Goal: Task Accomplishment & Management: Complete application form

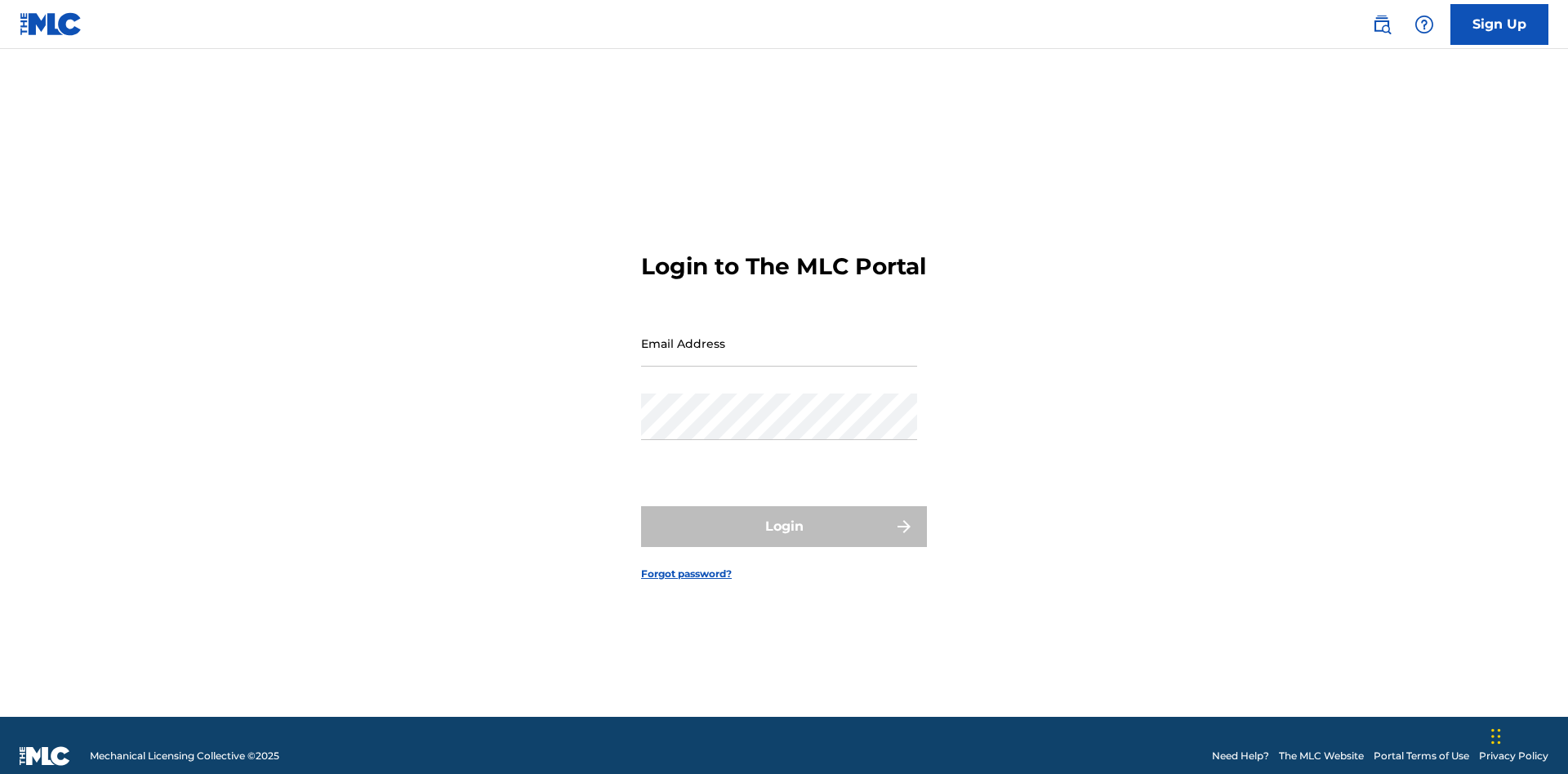
scroll to position [21, 0]
click at [779, 335] on input "Email Address" at bounding box center [779, 343] width 276 height 47
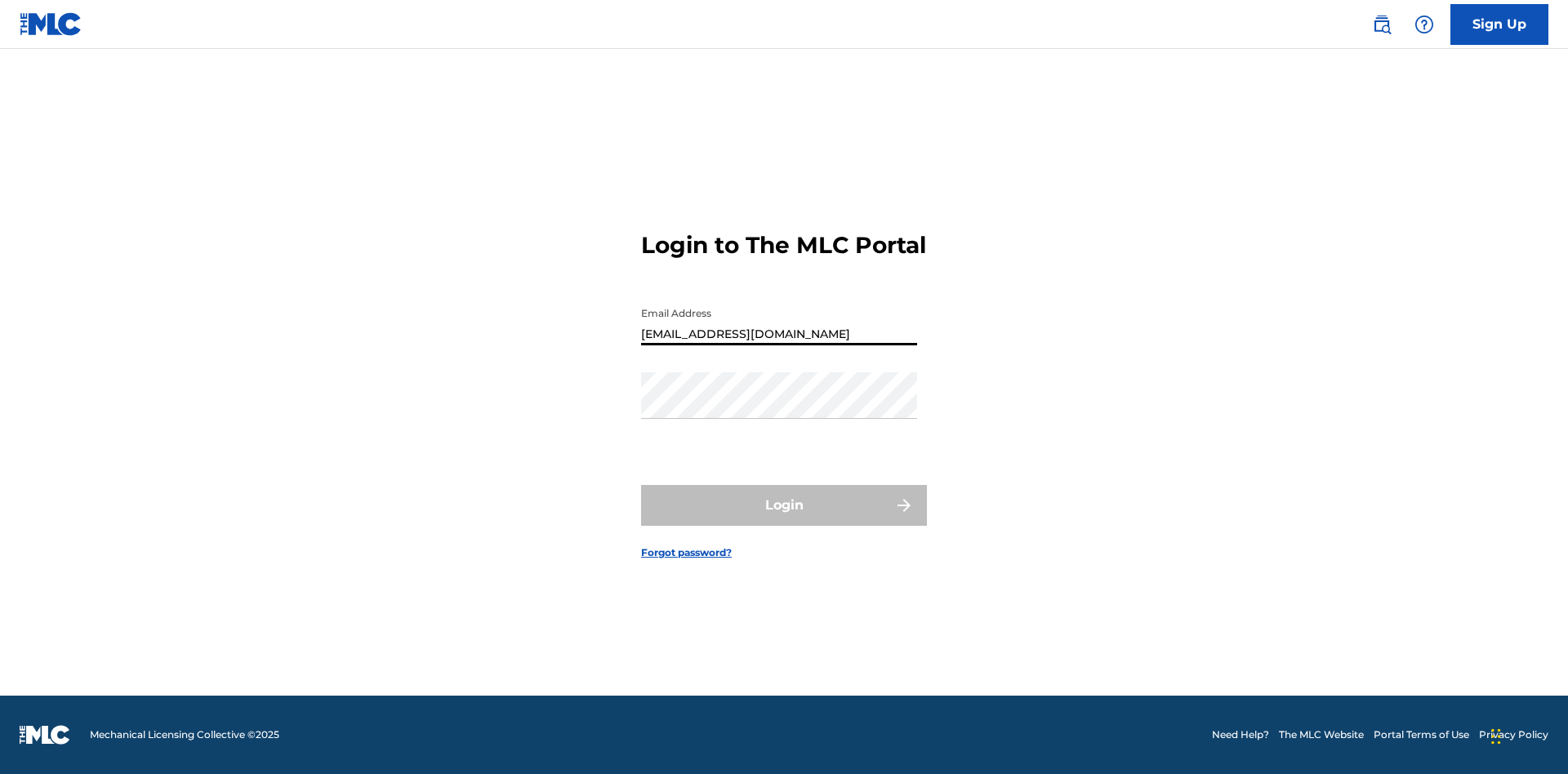
type input "[EMAIL_ADDRESS][DOMAIN_NAME]"
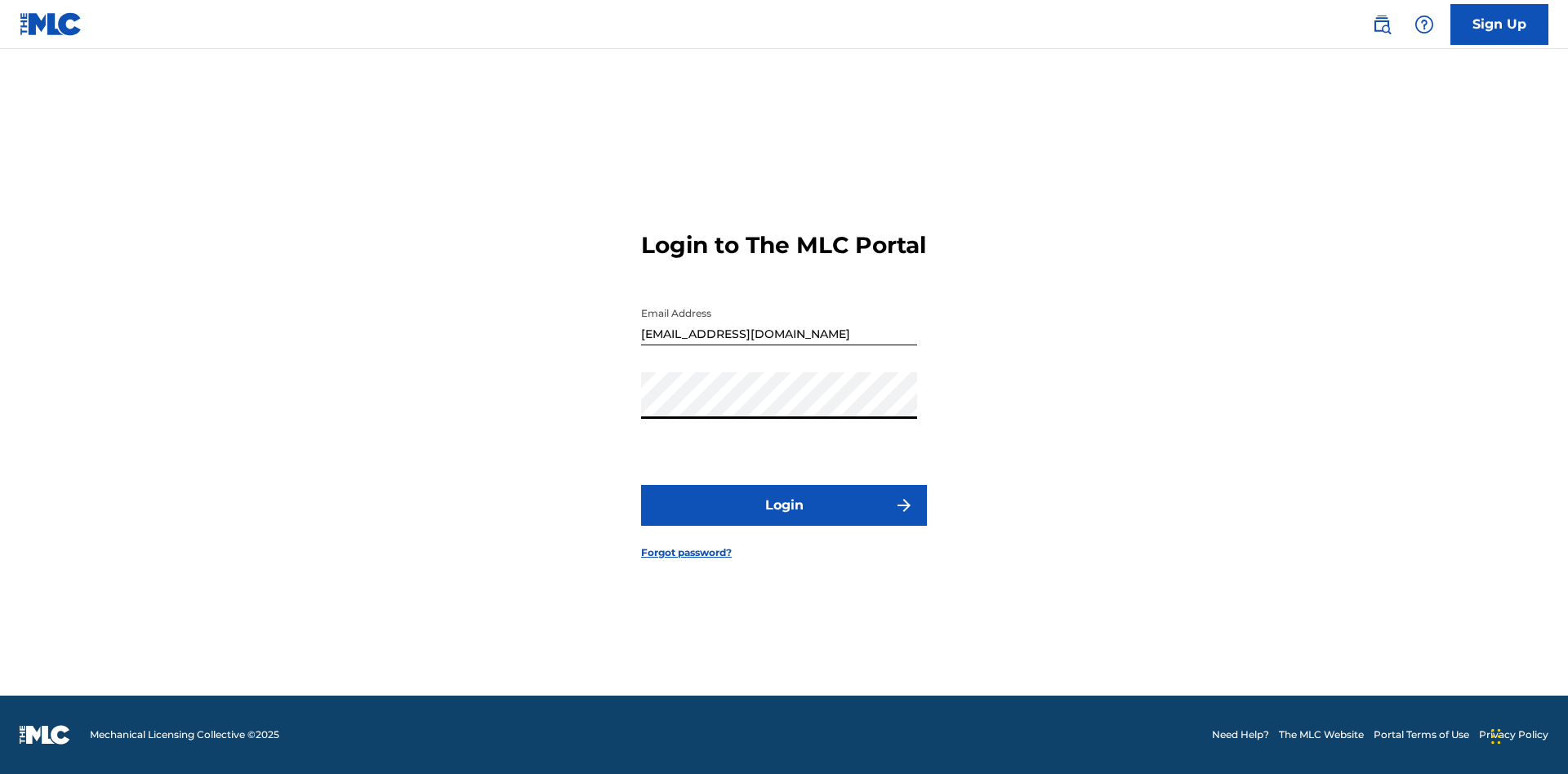
click at [784, 519] on button "Login" at bounding box center [784, 506] width 286 height 41
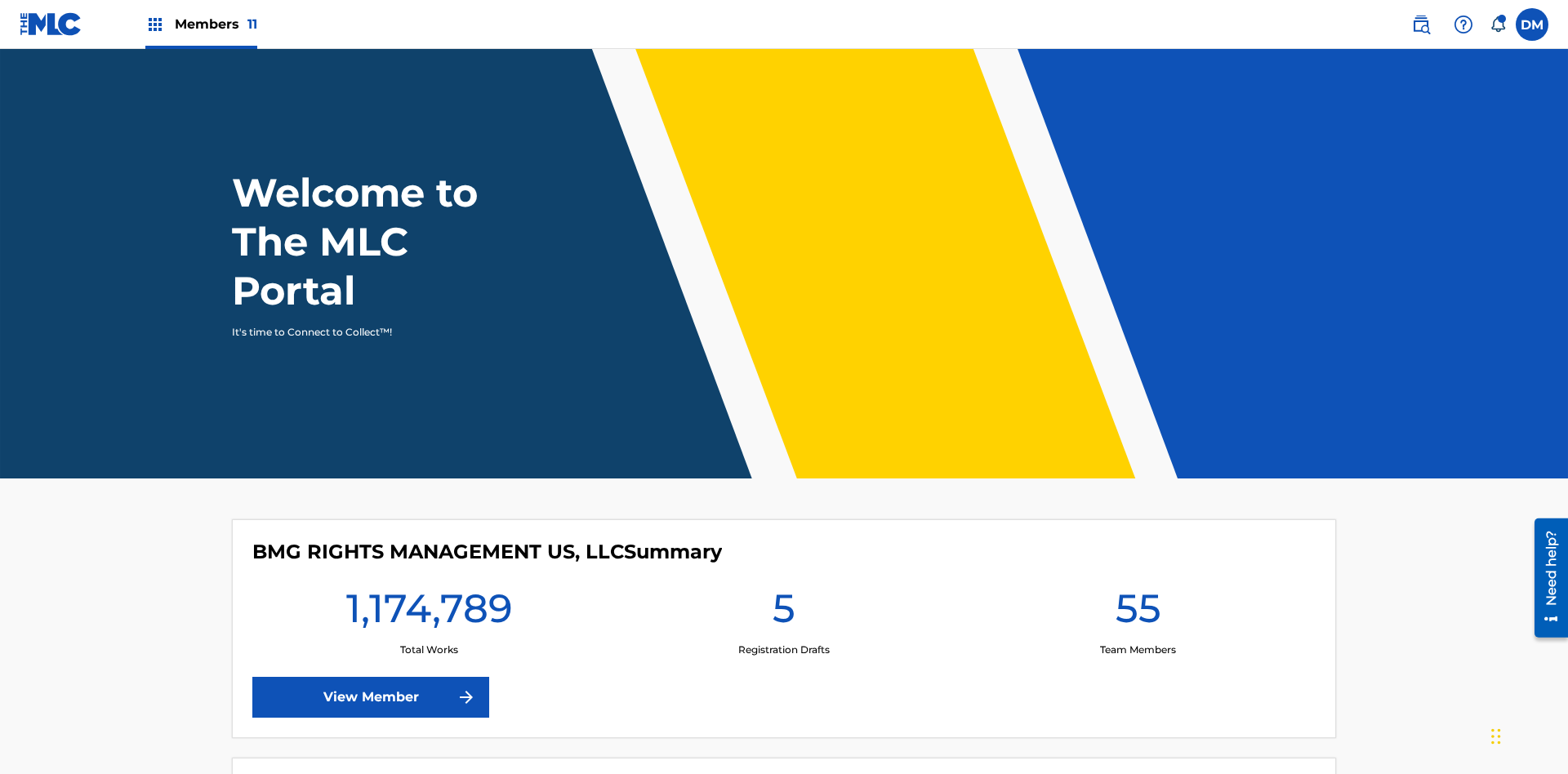
scroll to position [71, 0]
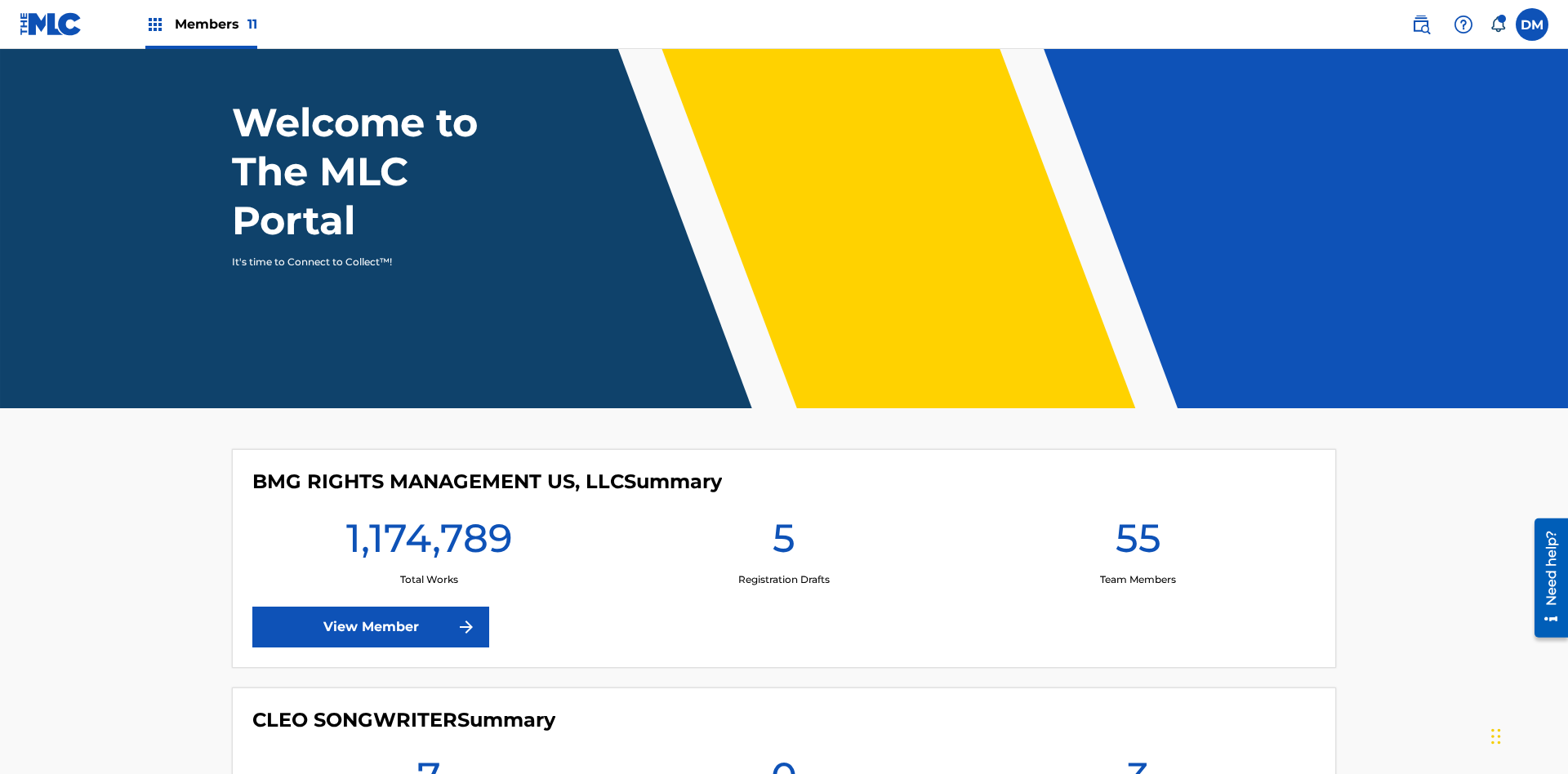
click at [201, 24] on span "Members 11" at bounding box center [216, 24] width 83 height 19
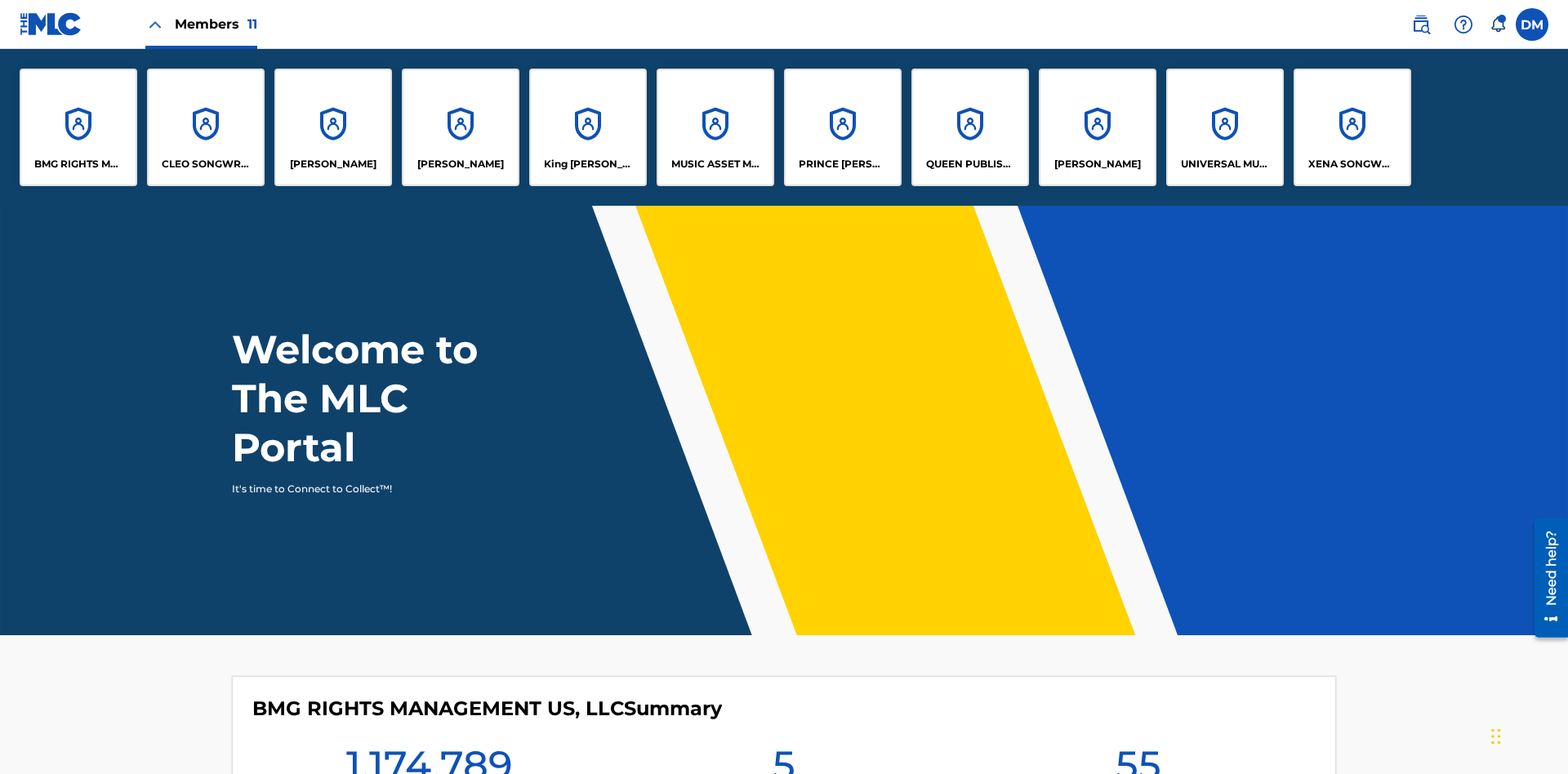
click at [587, 164] on p "King [PERSON_NAME]" at bounding box center [588, 164] width 89 height 15
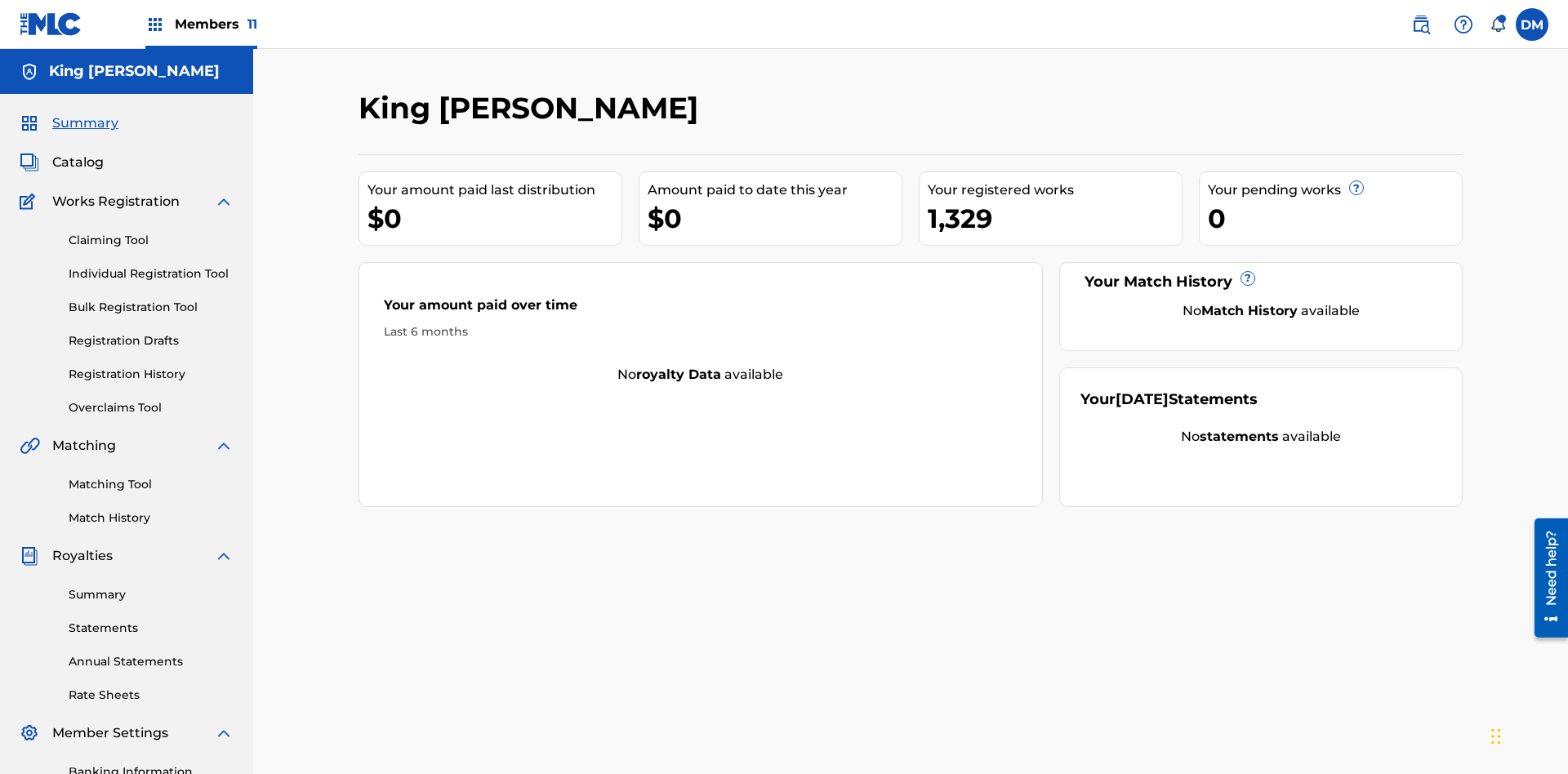
click at [151, 266] on link "Individual Registration Tool" at bounding box center [151, 274] width 165 height 17
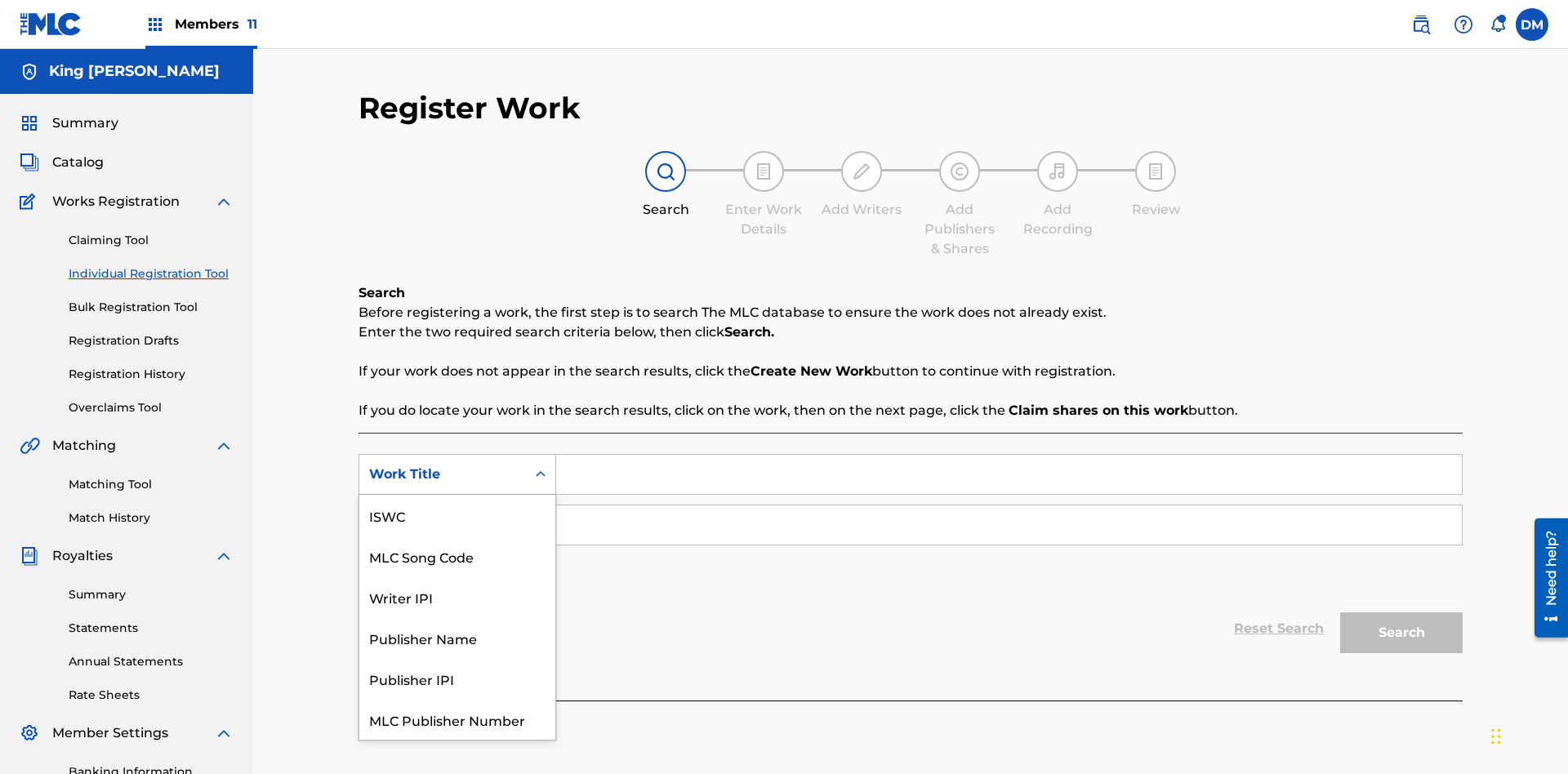
click at [458, 535] on div "MLC Song Code" at bounding box center [457, 556] width 196 height 41
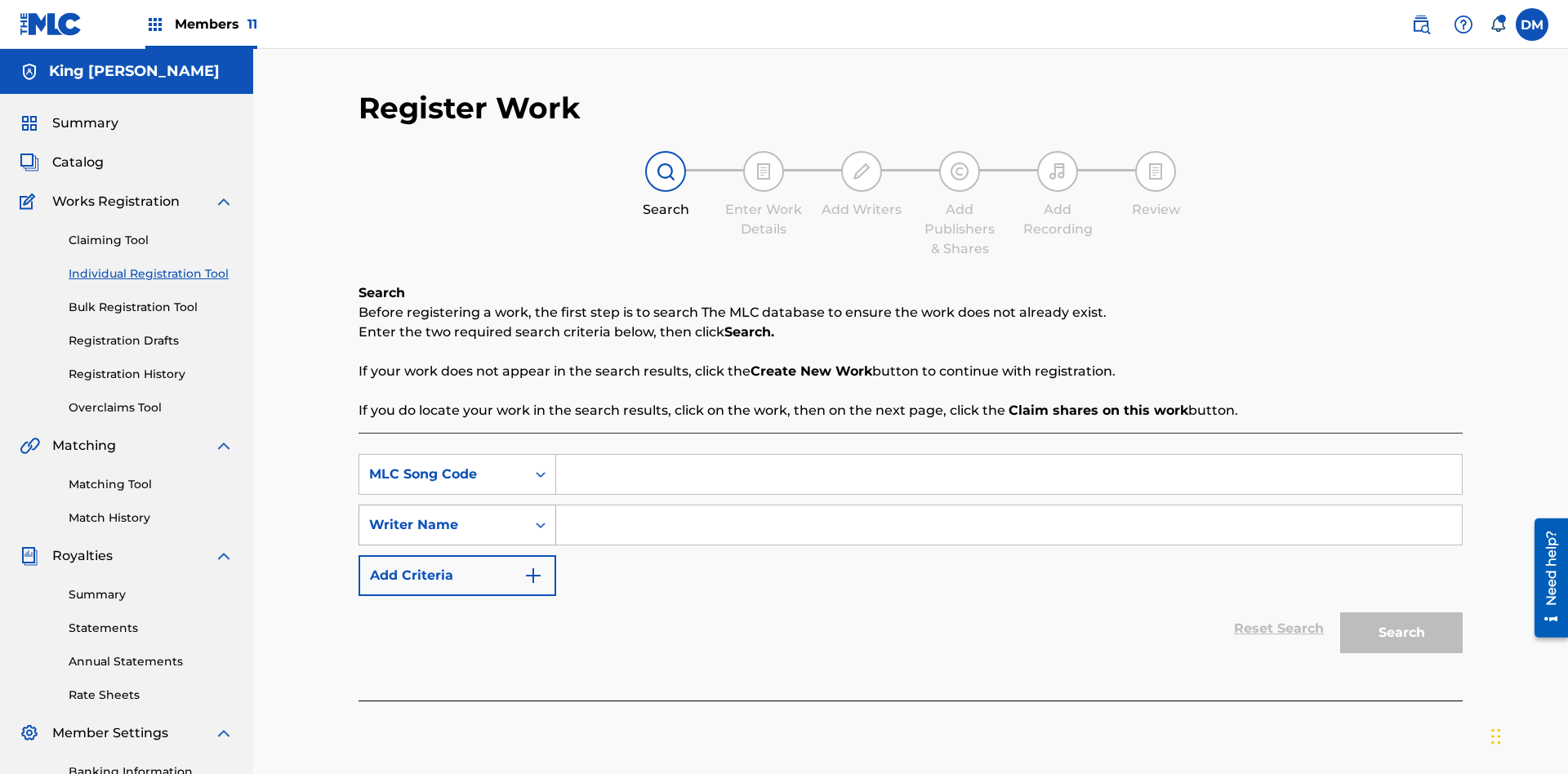
click at [443, 515] on div "Writer Name" at bounding box center [442, 525] width 147 height 20
click at [1009, 455] on input "Search Form" at bounding box center [1009, 475] width 906 height 39
type input "RB0ZQR"
click at [1009, 506] on input "Search Form" at bounding box center [1009, 526] width 906 height 39
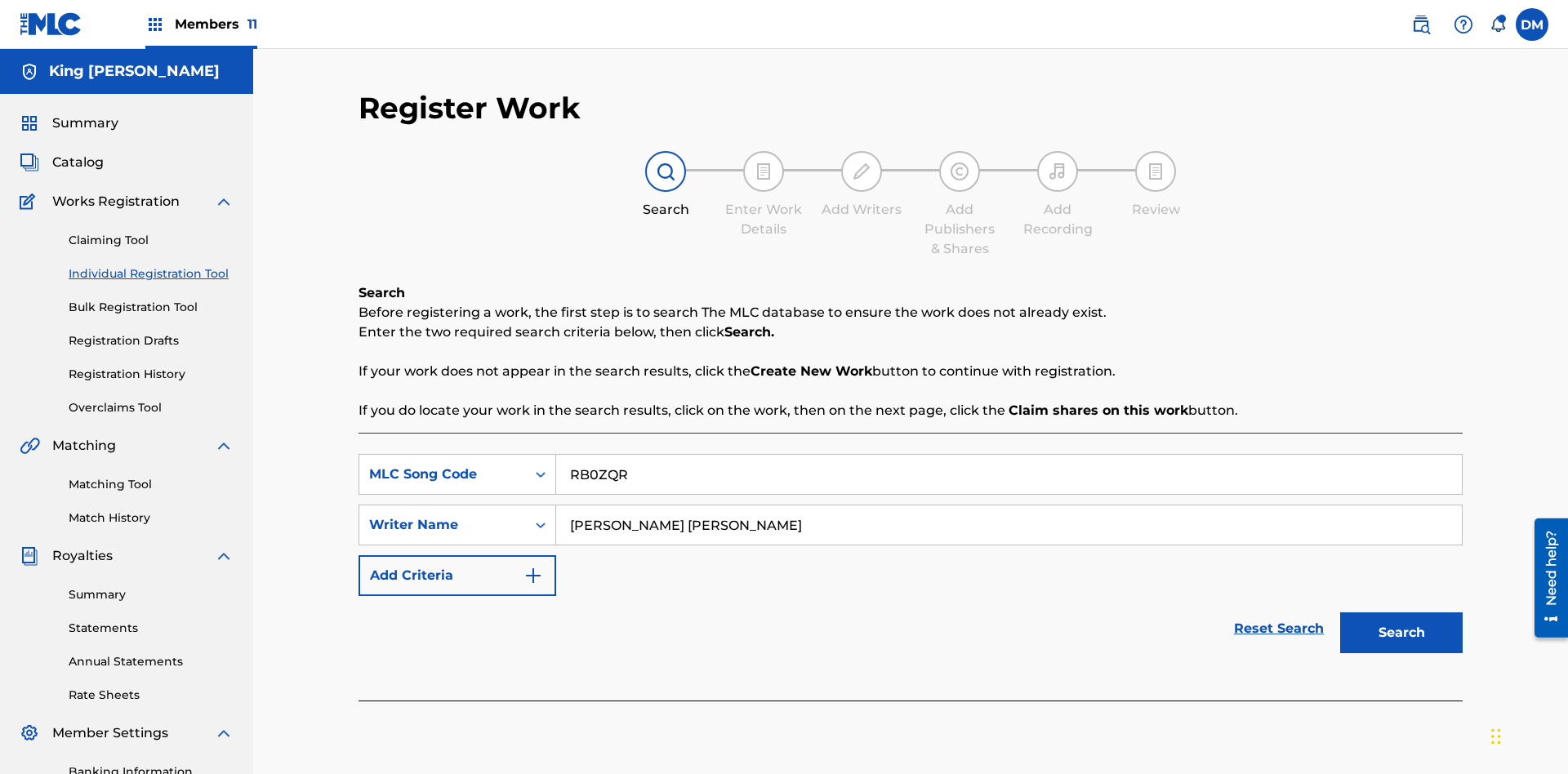
type input "TOM ZACHARY SEBASTIAN POHJOLA"
click at [1402, 612] on button "Search" at bounding box center [1401, 633] width 122 height 41
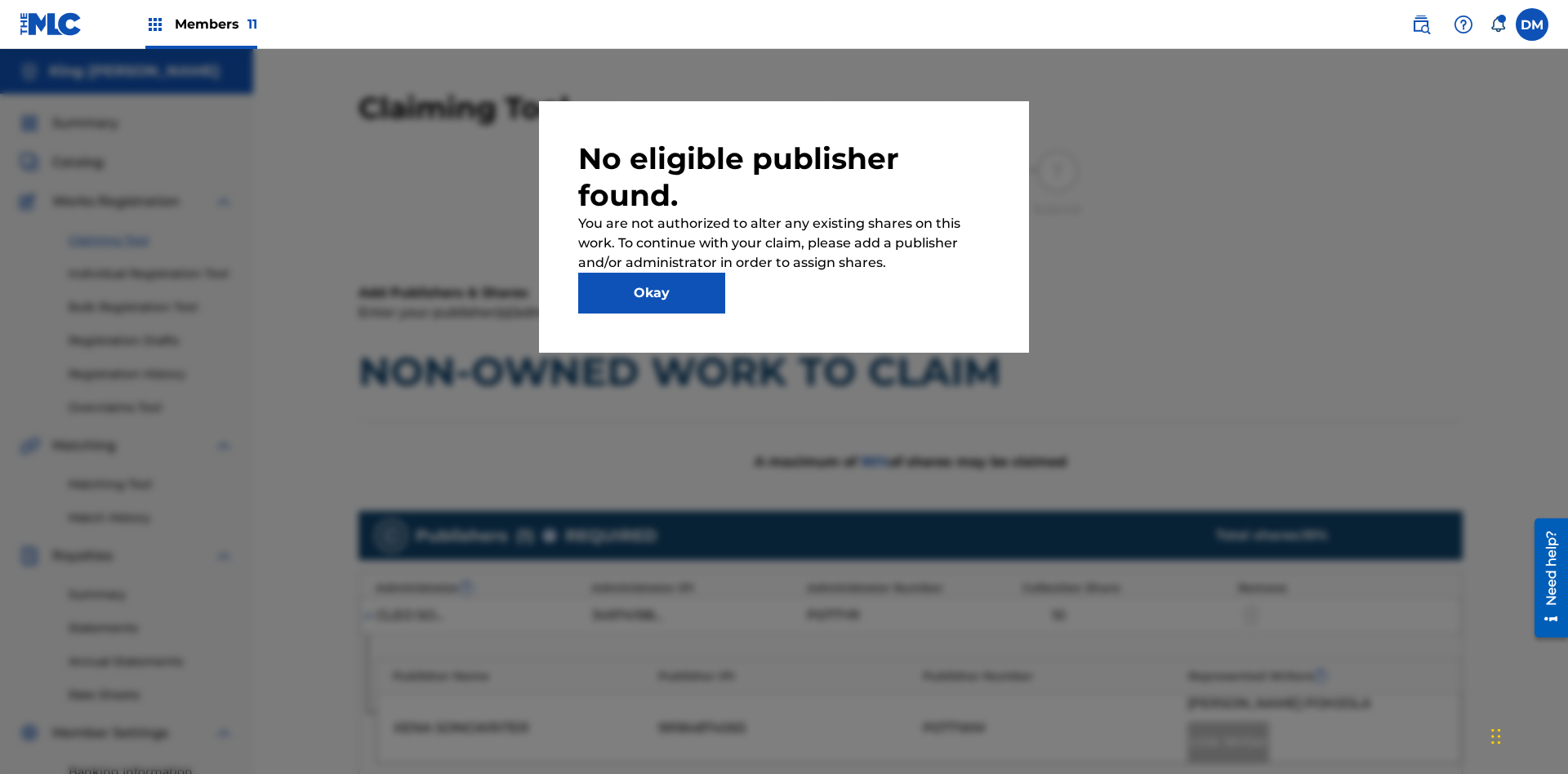
click at [652, 294] on button "Okay" at bounding box center [651, 294] width 147 height 41
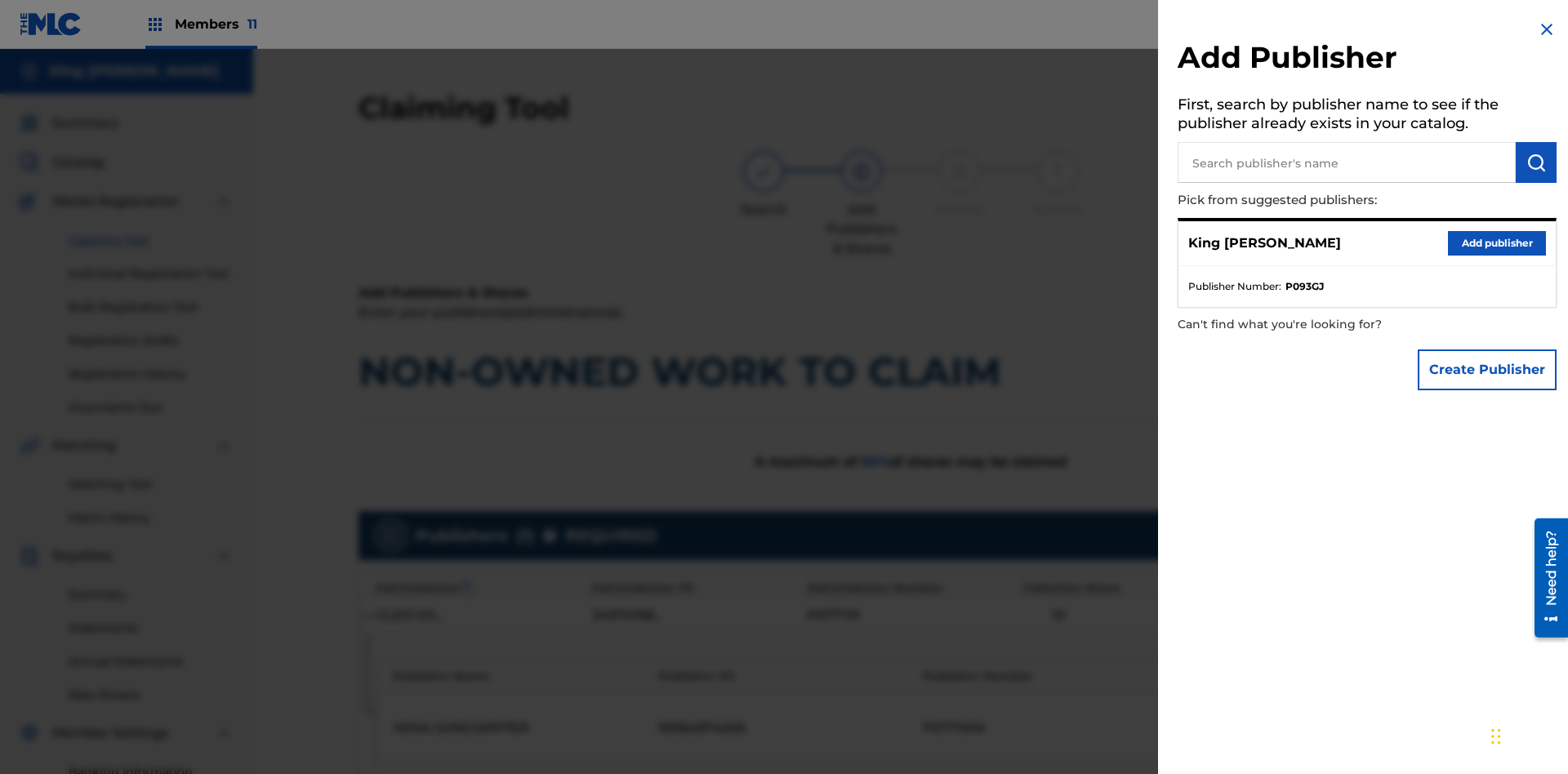
click at [1347, 162] on input "text" at bounding box center [1347, 162] width 338 height 41
type input "Test2025.08.19.04.30.23"
click at [1536, 162] on img "submit" at bounding box center [1536, 162] width 20 height 20
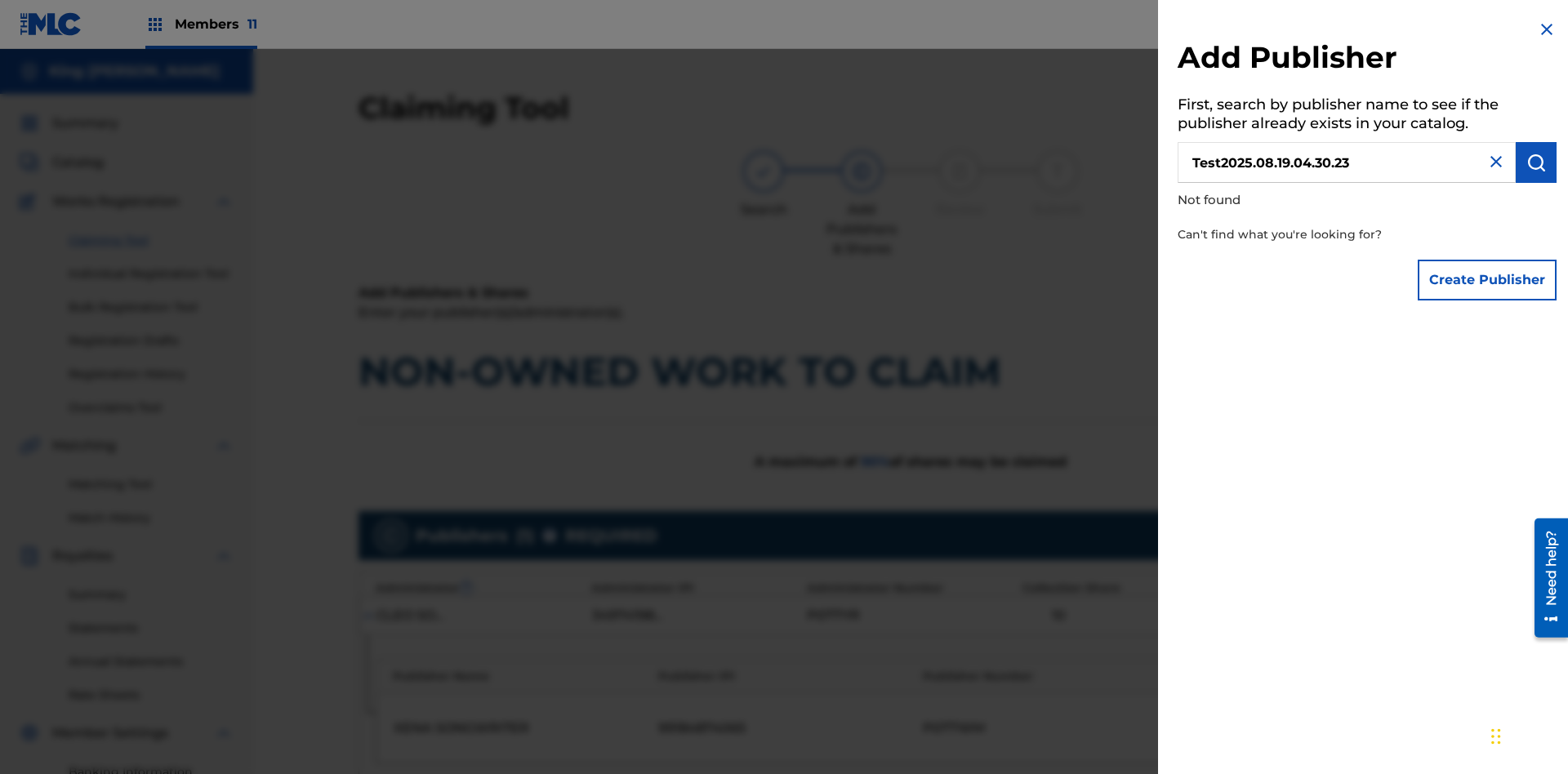
click at [1488, 280] on button "Create Publisher" at bounding box center [1487, 280] width 139 height 41
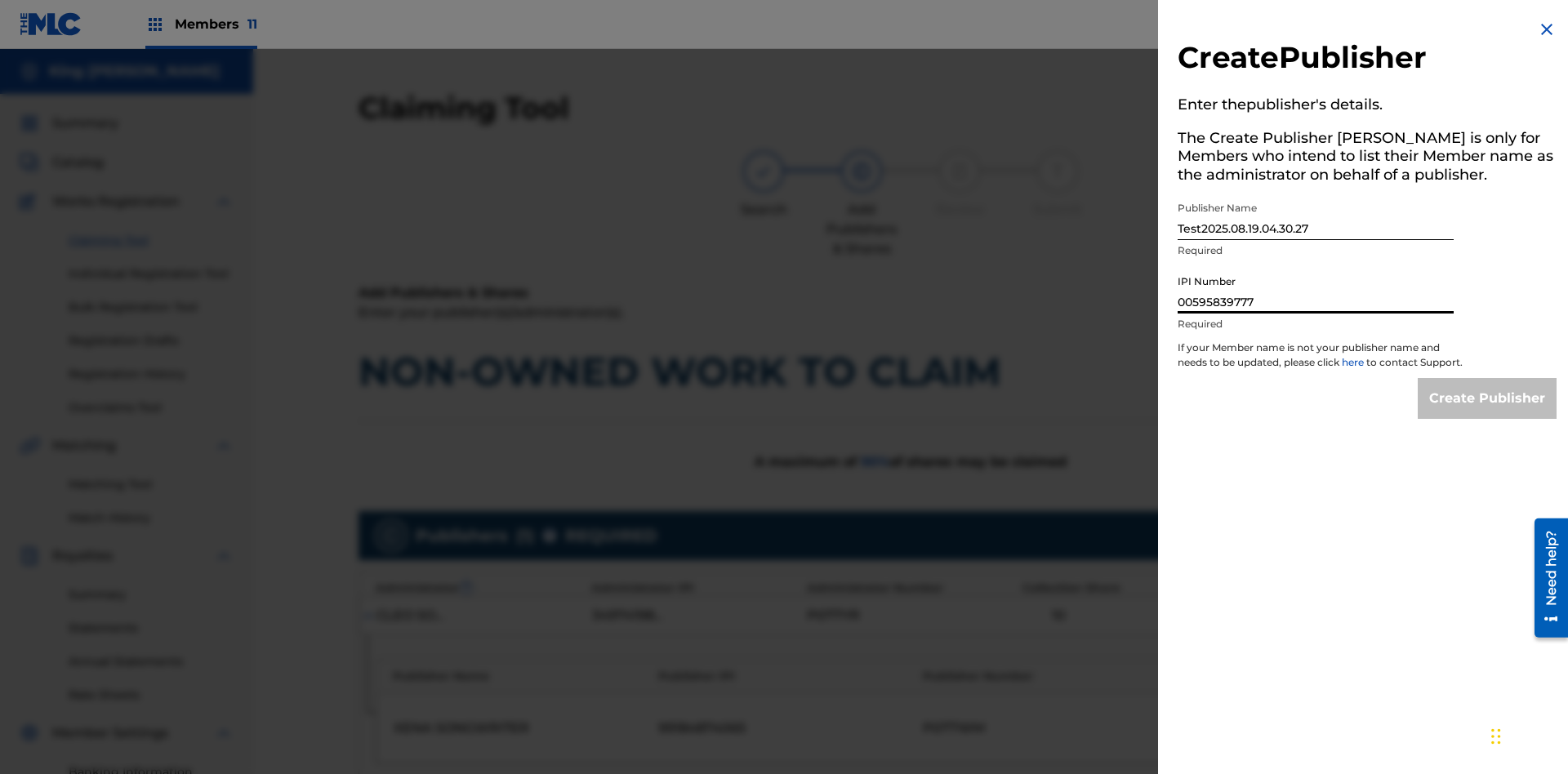
click at [1488, 413] on input "Create Publisher" at bounding box center [1487, 398] width 139 height 41
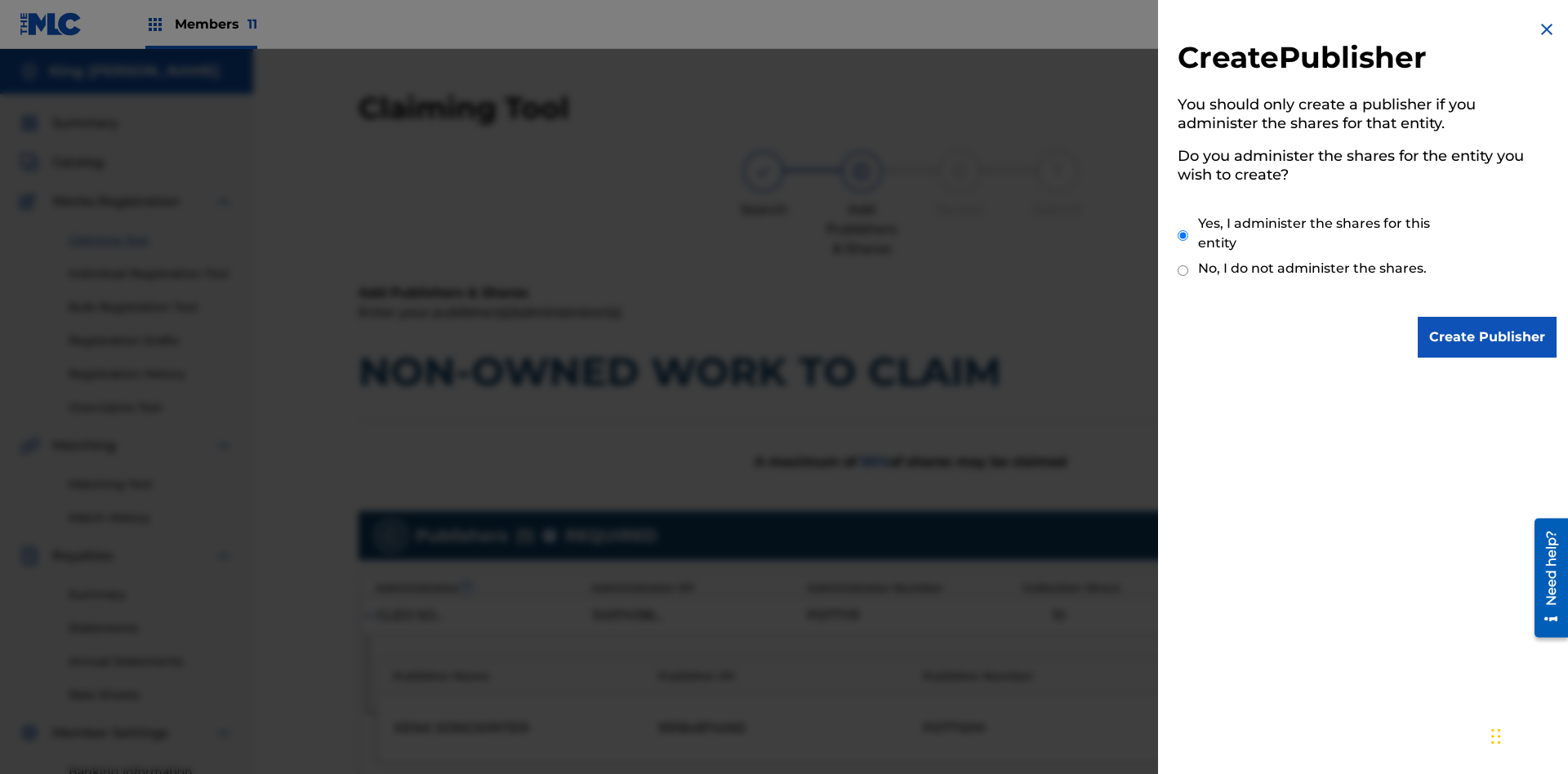
click at [1488, 337] on input "Create Publisher" at bounding box center [1487, 337] width 139 height 41
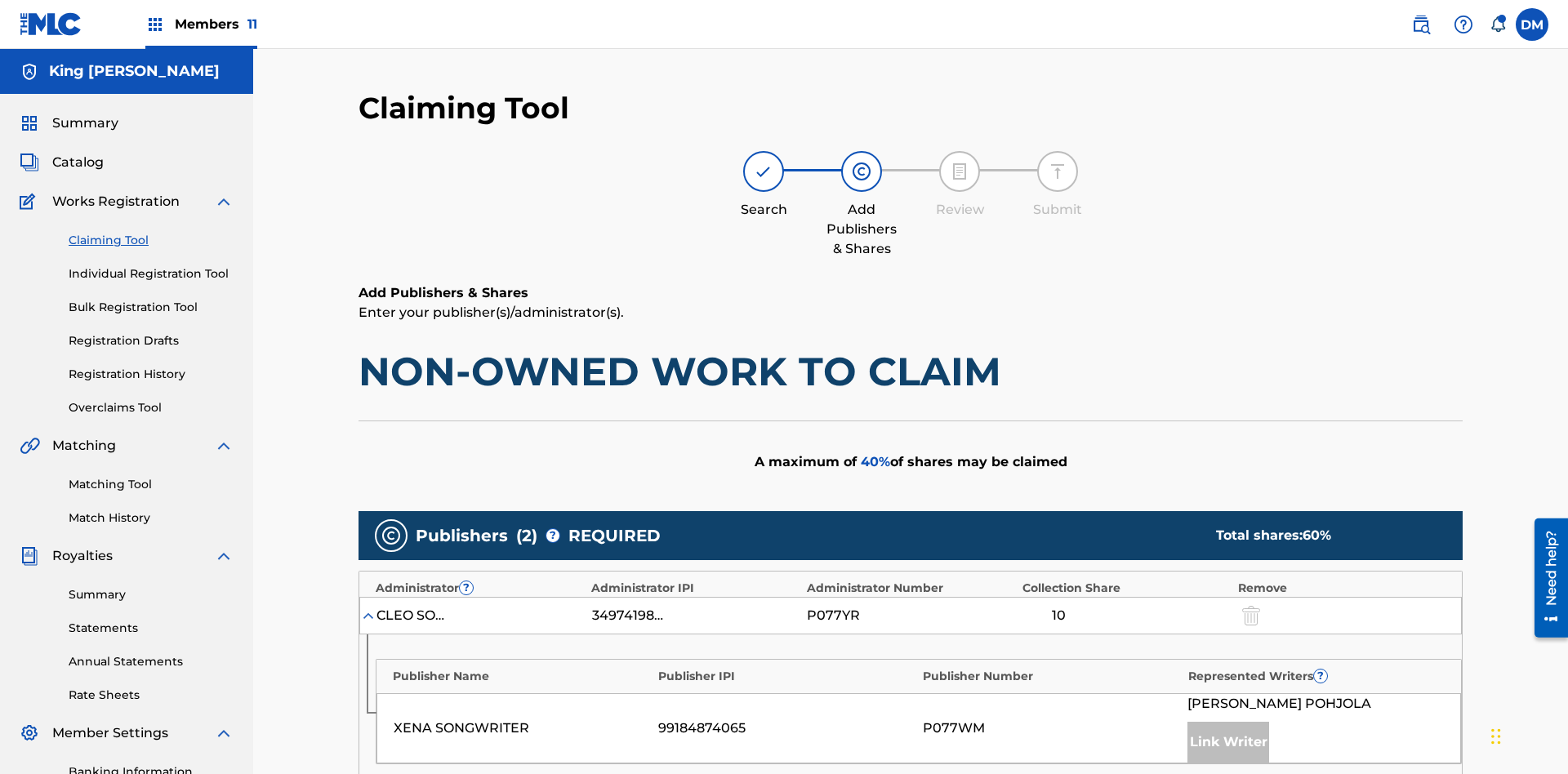
type input "50"
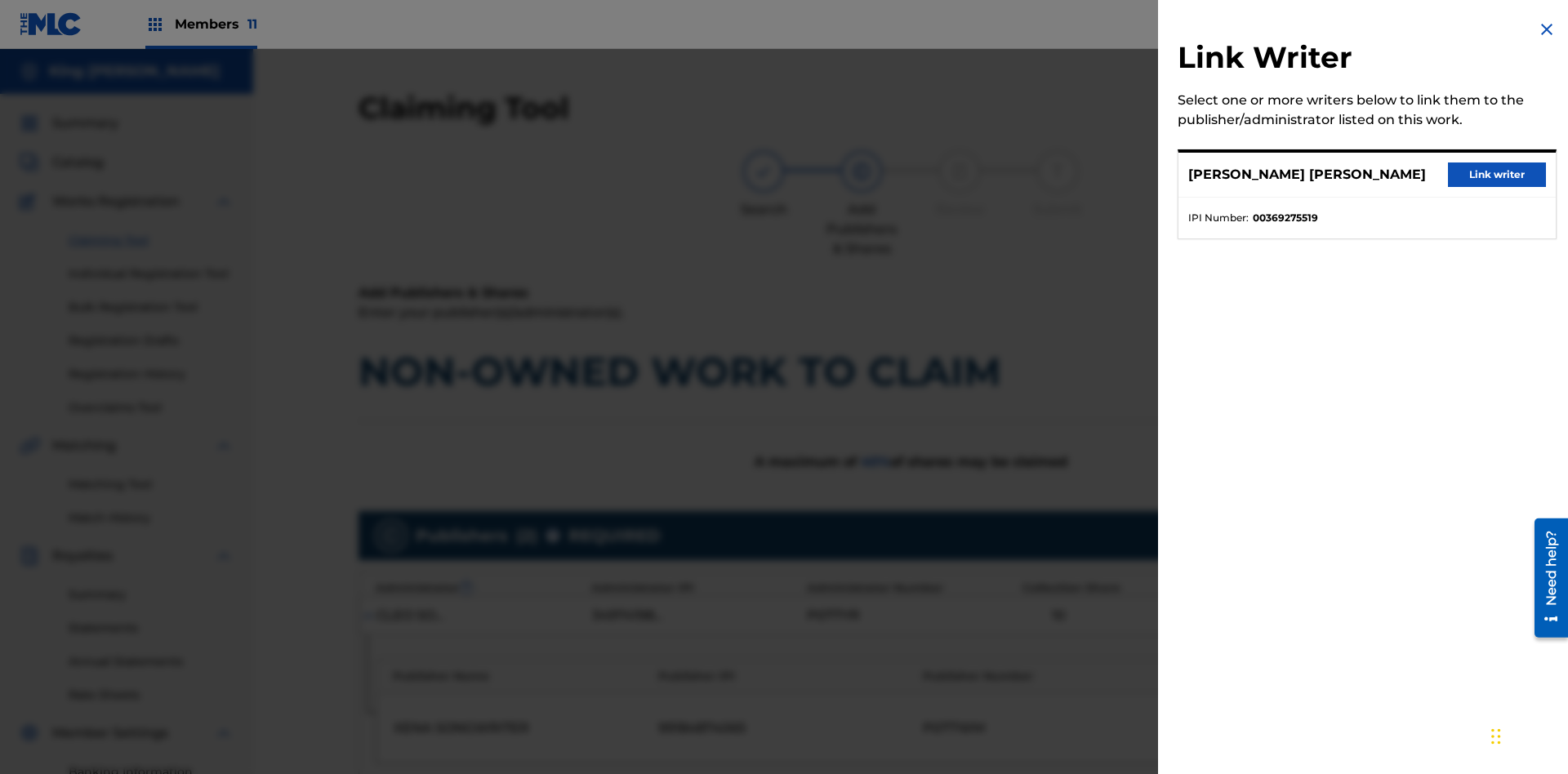
click at [1497, 175] on button "Link writer" at bounding box center [1497, 175] width 98 height 25
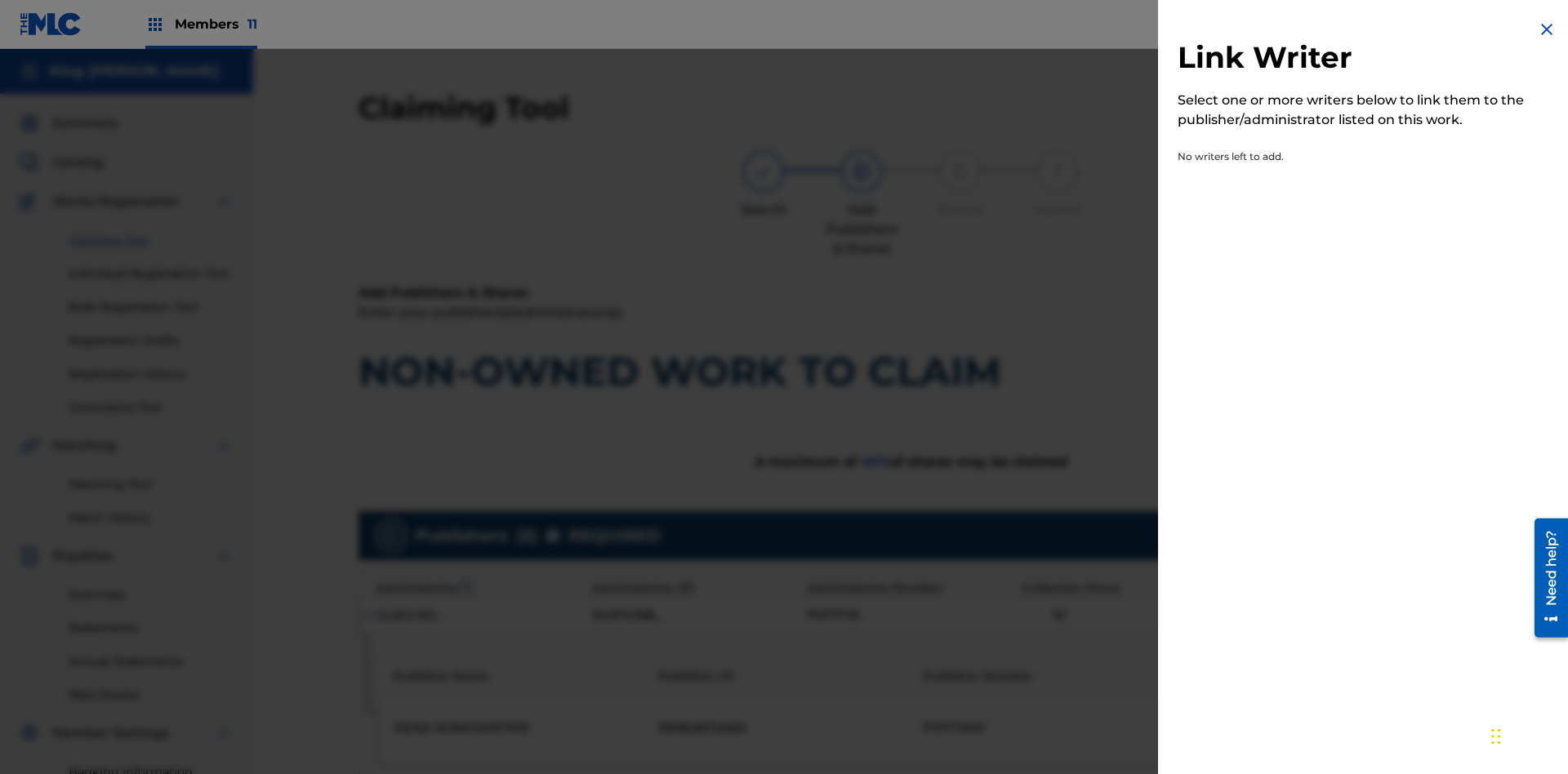
click at [1547, 30] on img at bounding box center [1547, 30] width 20 height 20
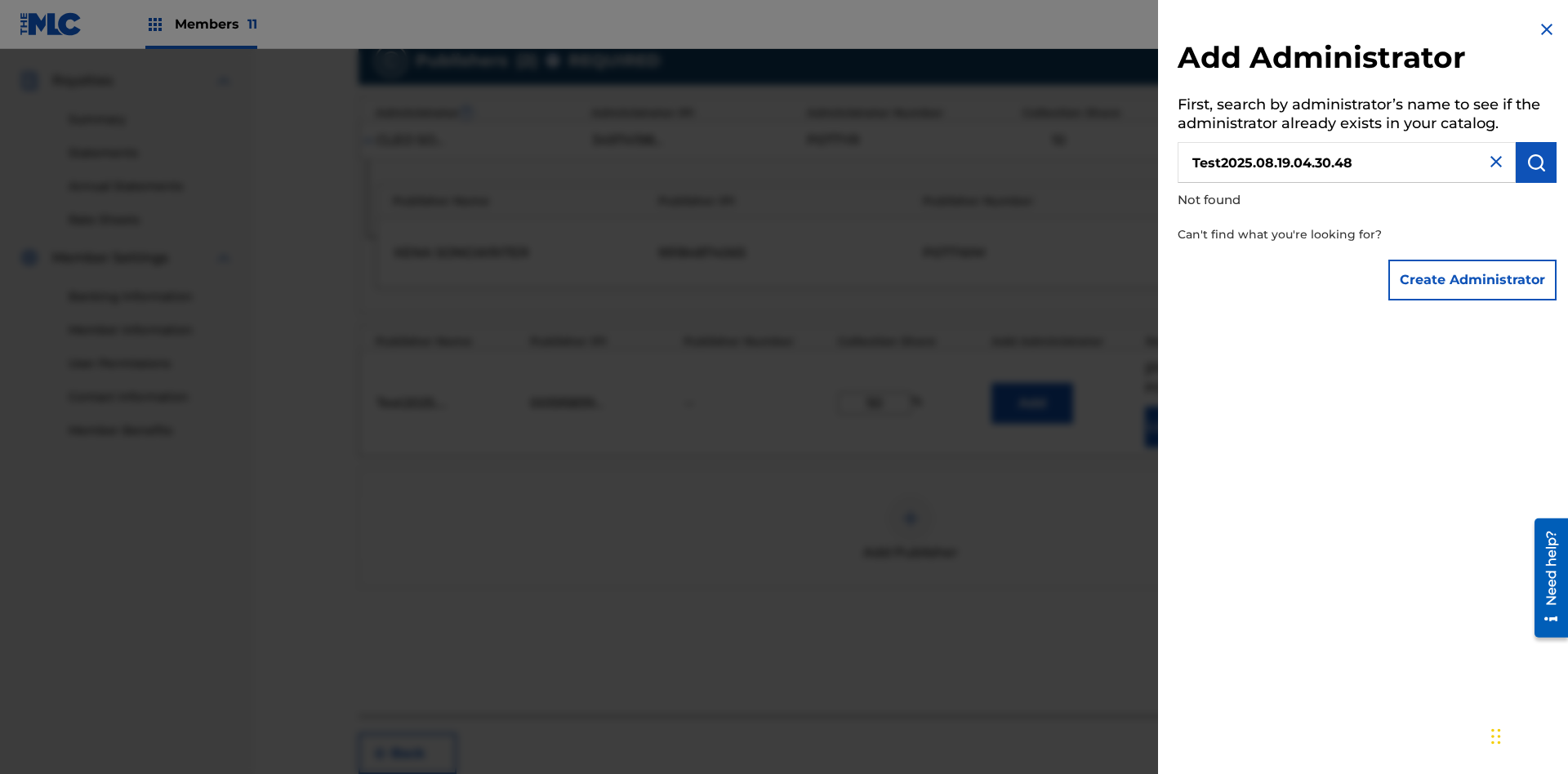
scroll to position [573, 0]
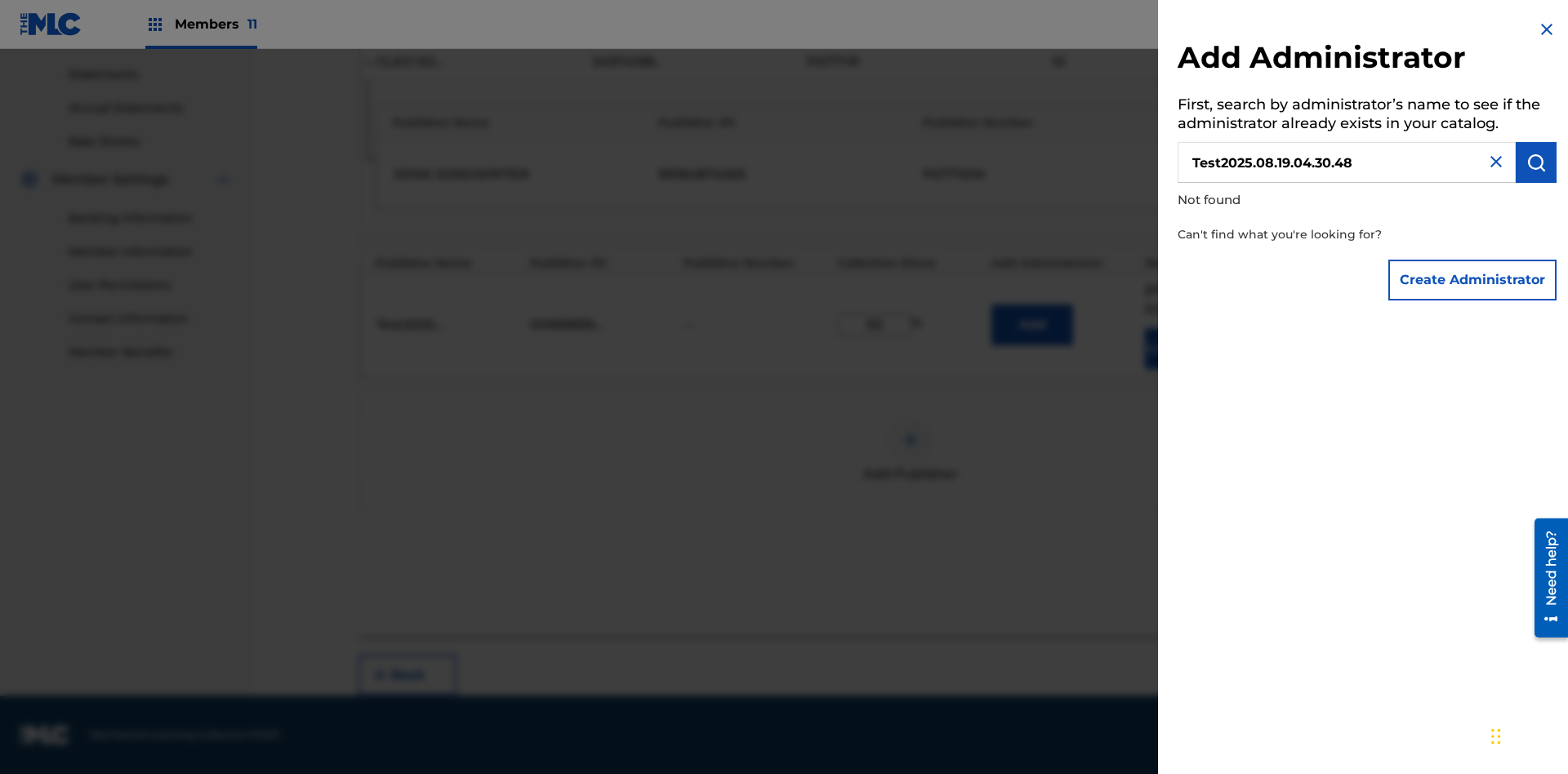
click at [1474, 280] on button "Create Administrator" at bounding box center [1472, 280] width 168 height 41
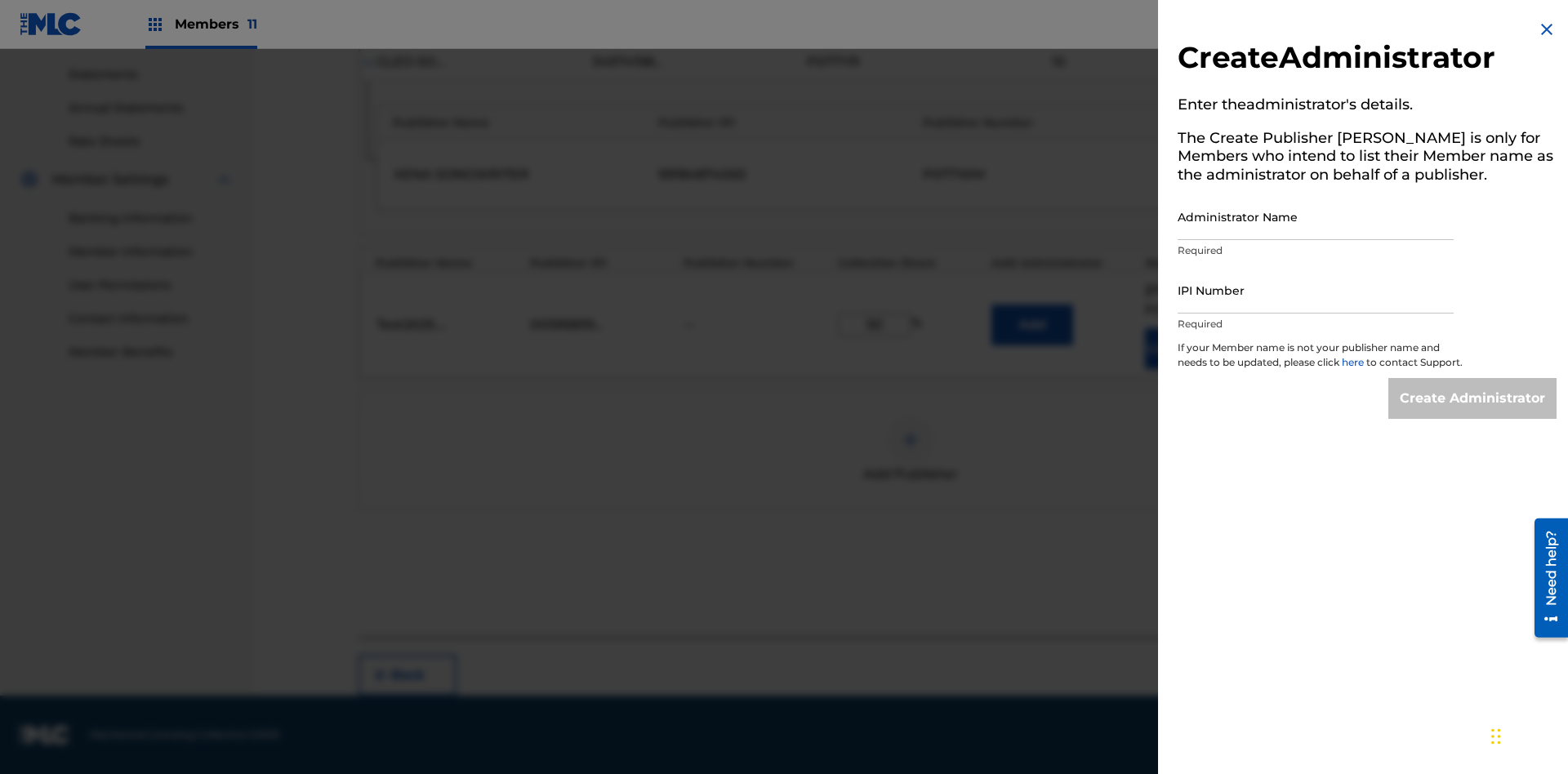
click at [1316, 216] on input "Administrator Name" at bounding box center [1315, 216] width 276 height 47
type input "Test2025.08.19.04.30.53"
click at [1316, 290] on input "IPI Number" at bounding box center [1315, 290] width 276 height 47
type input "00595839777"
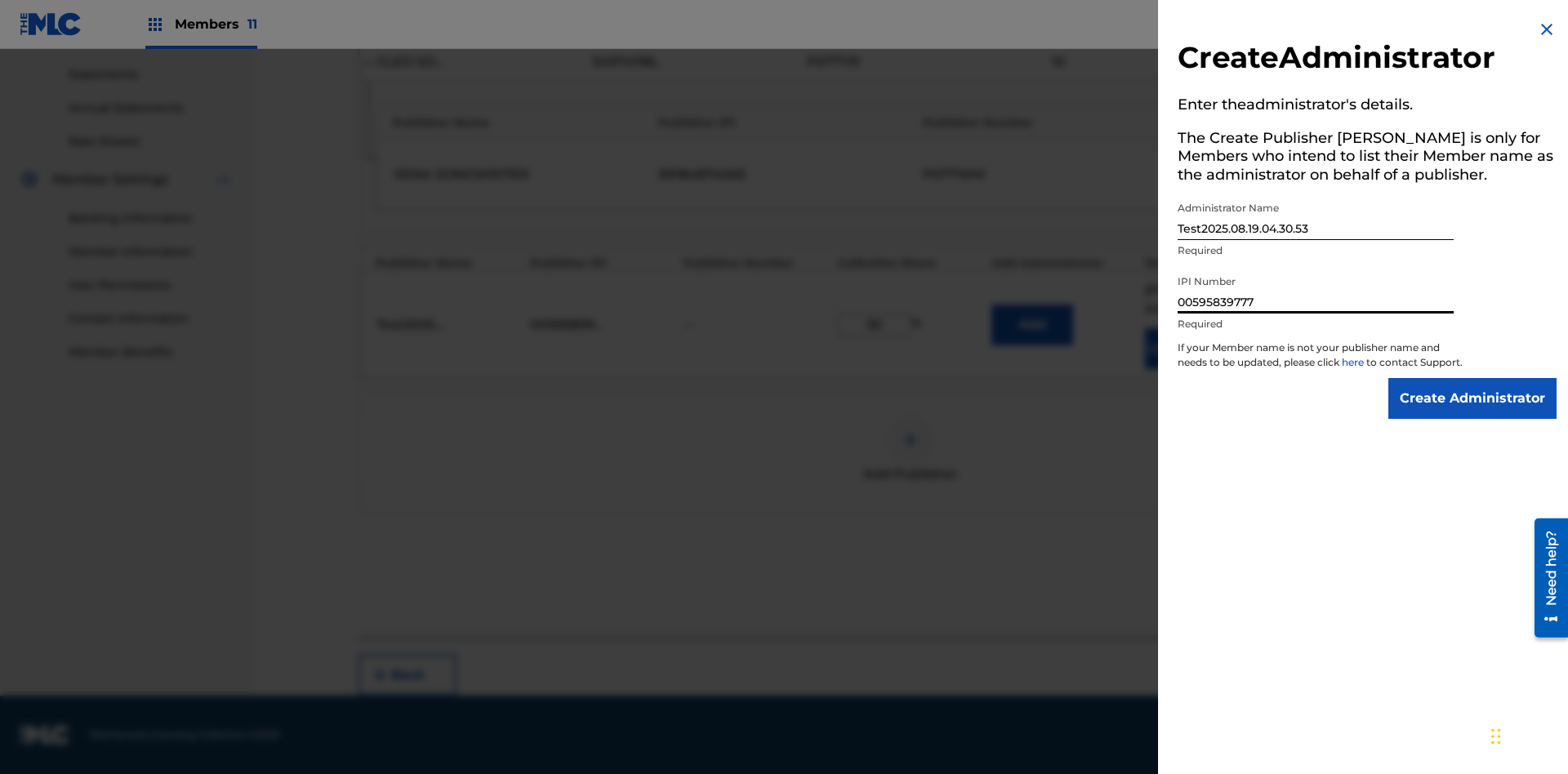
click at [1474, 413] on input "Create Administrator" at bounding box center [1472, 398] width 168 height 41
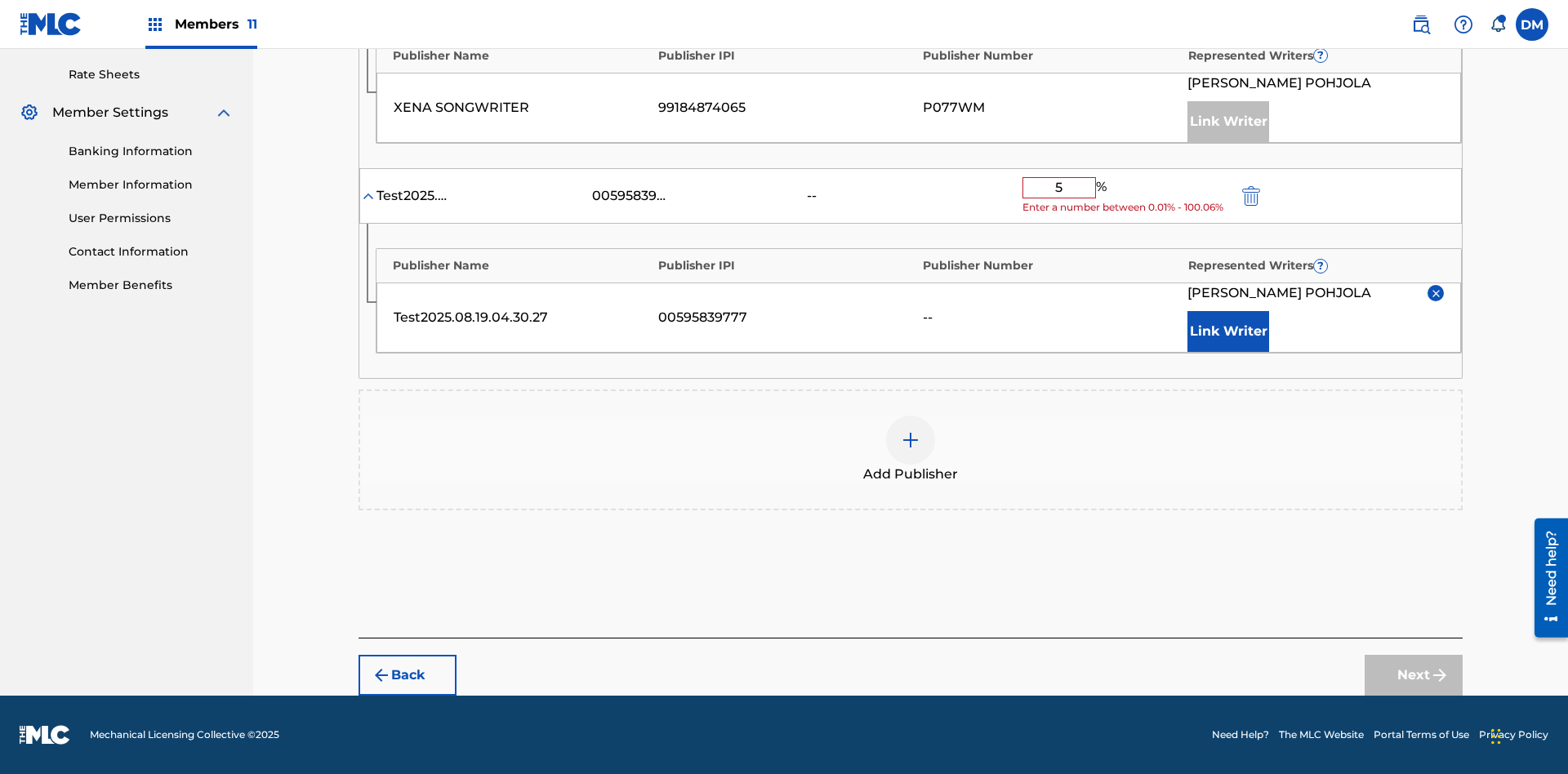
type input "50"
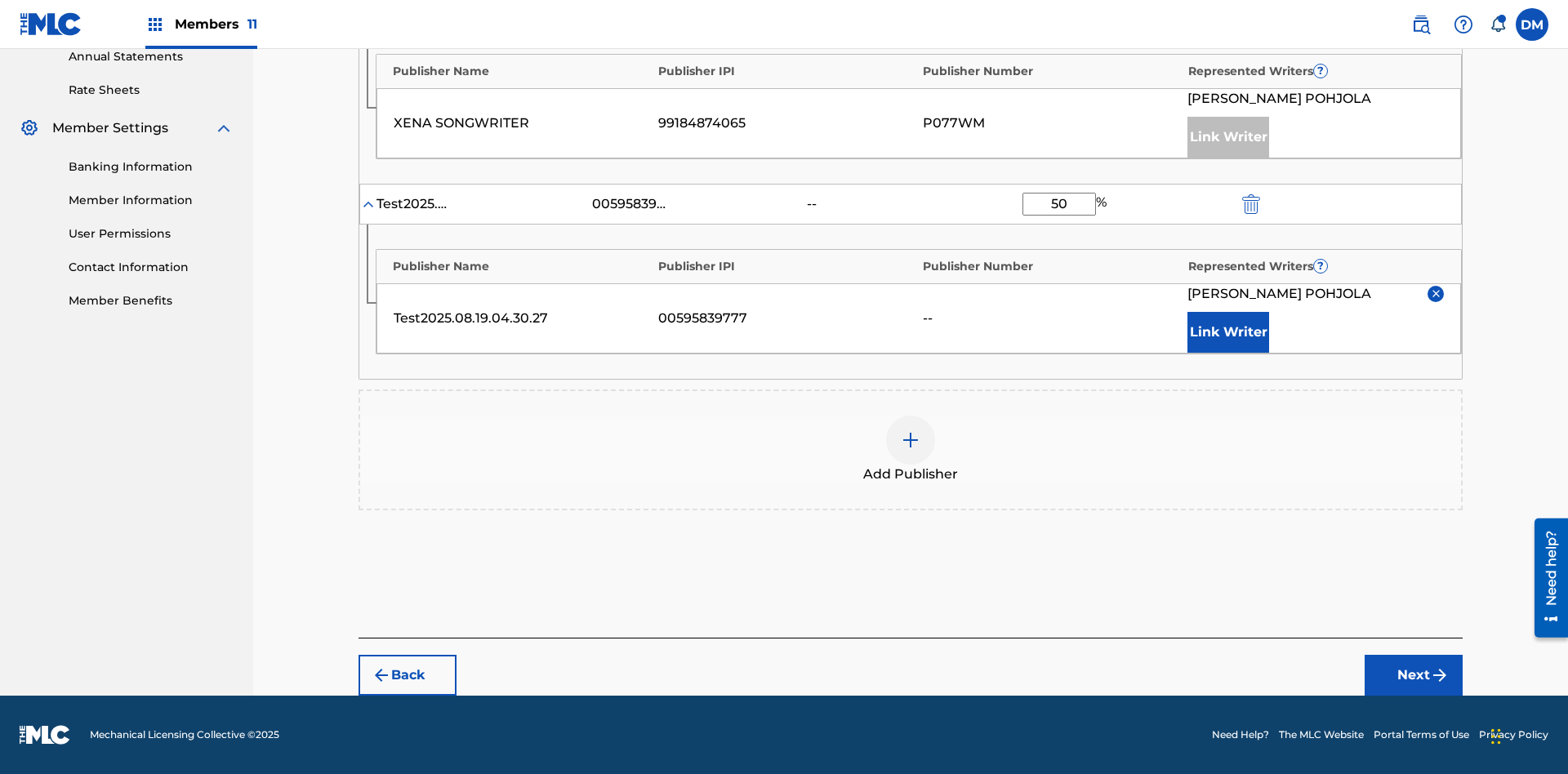
scroll to position [625, 0]
click at [1414, 676] on button "Next" at bounding box center [1414, 676] width 98 height 41
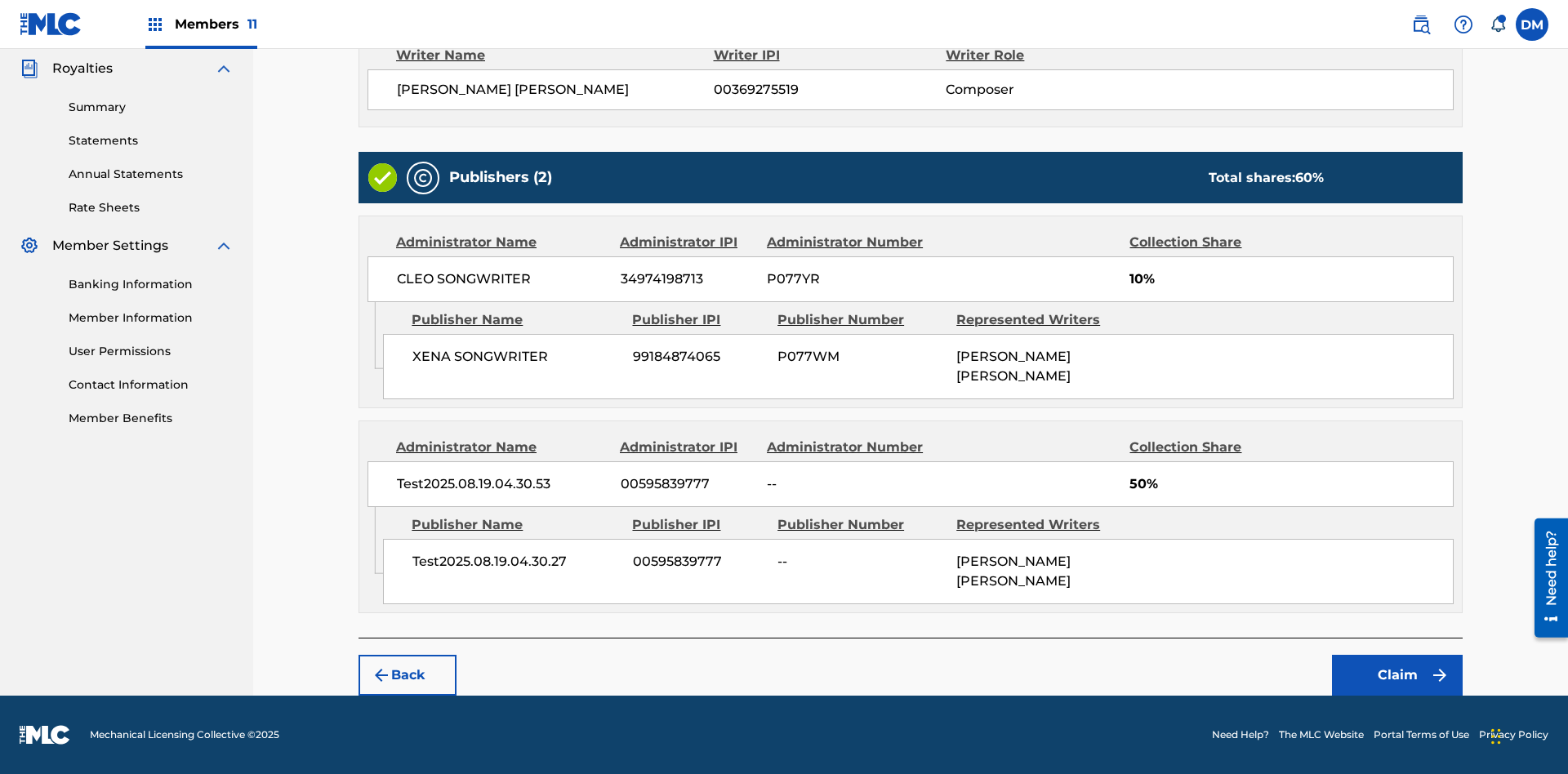
click at [1397, 676] on button "Claim" at bounding box center [1397, 676] width 130 height 41
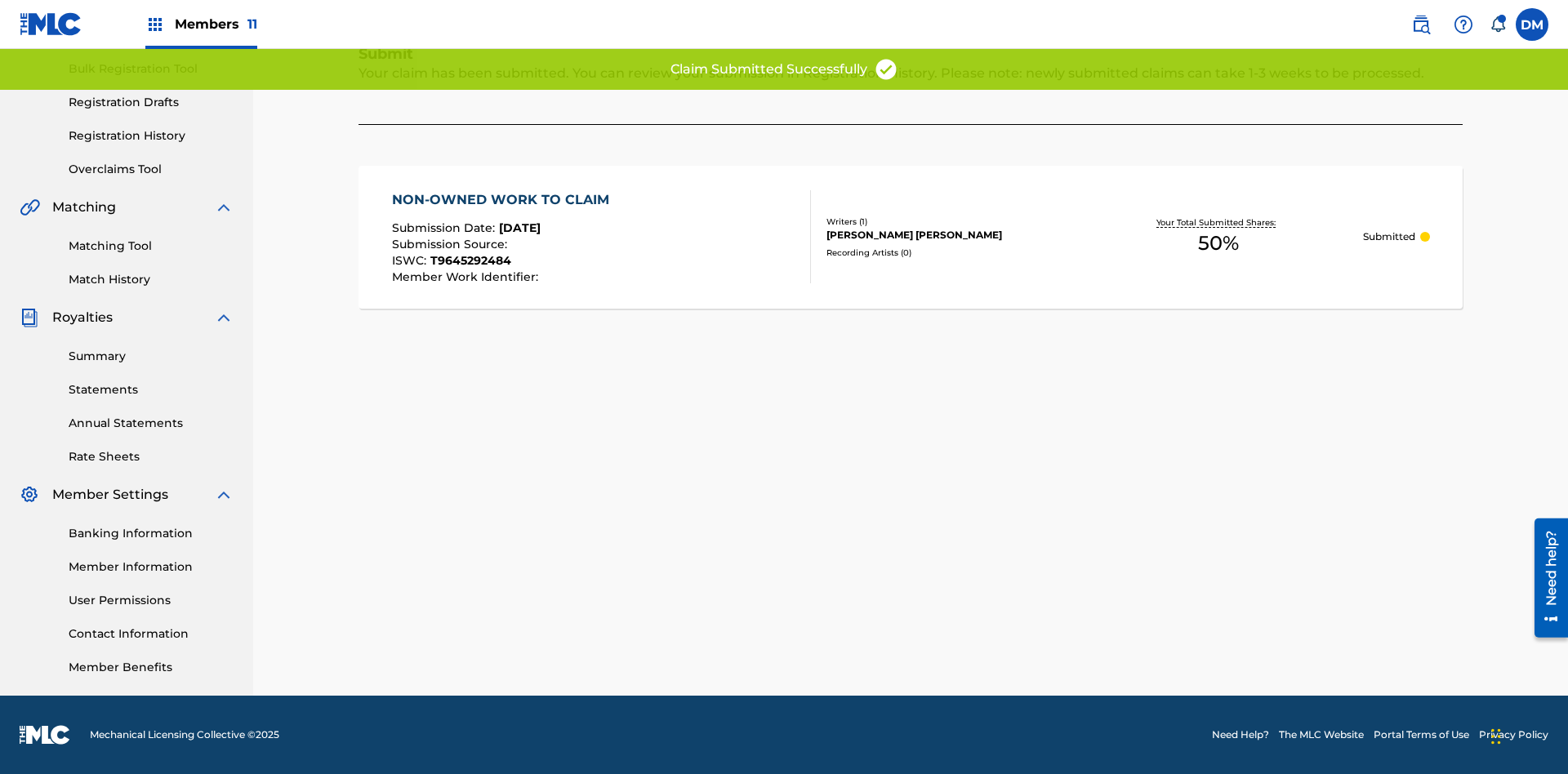
click at [151, 135] on link "Registration History" at bounding box center [151, 135] width 165 height 17
